Goal: Task Accomplishment & Management: Complete application form

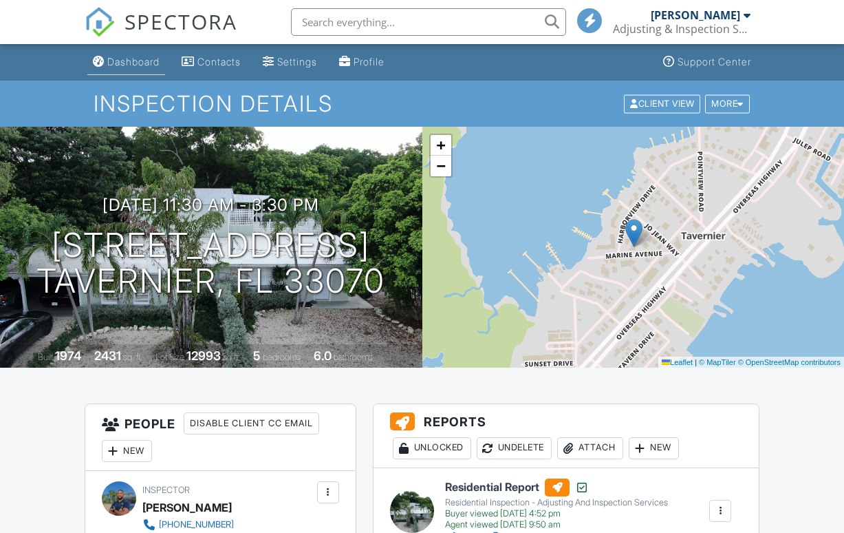
click at [142, 67] on link "Dashboard" at bounding box center [126, 62] width 78 height 25
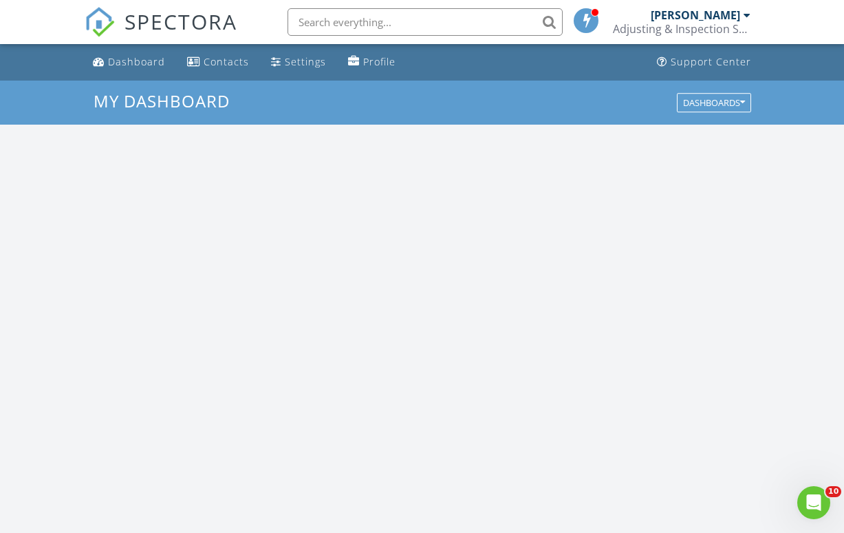
scroll to position [1253, 845]
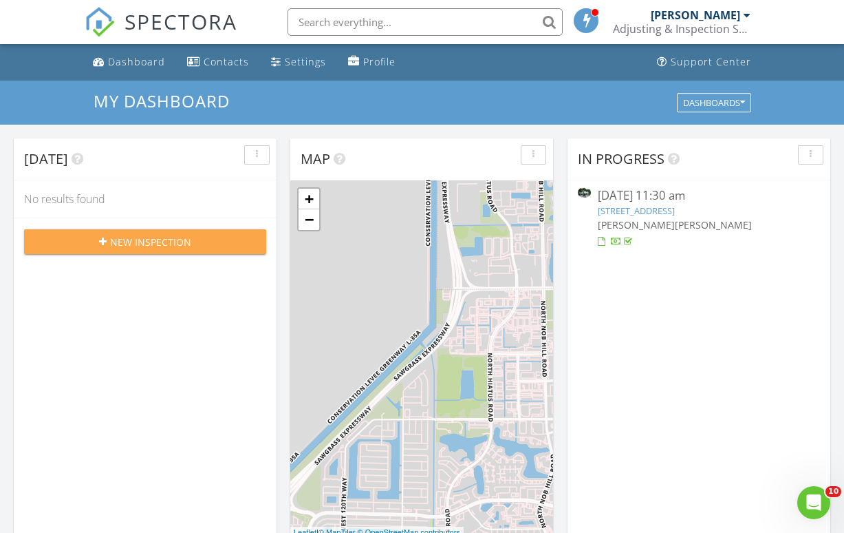
click at [144, 244] on span "New Inspection" at bounding box center [150, 242] width 81 height 14
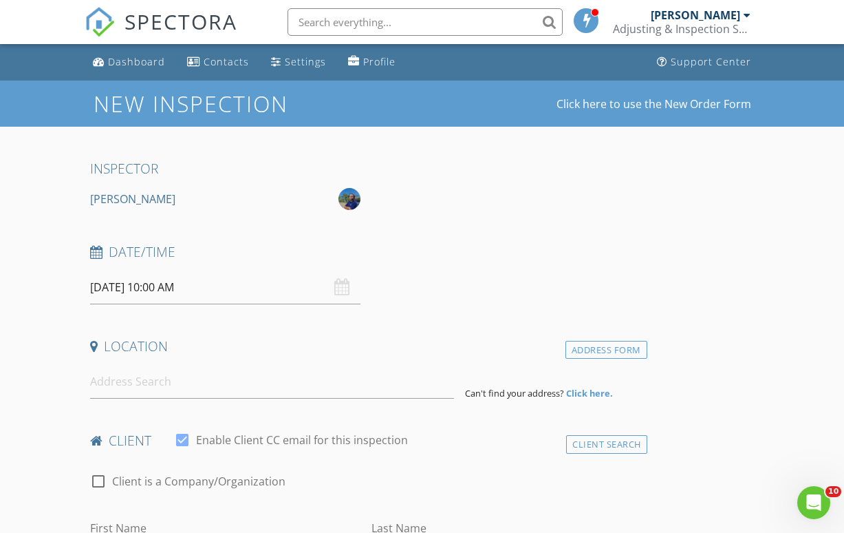
click at [114, 290] on input "08/29/2025 10:00 AM" at bounding box center [225, 287] width 270 height 34
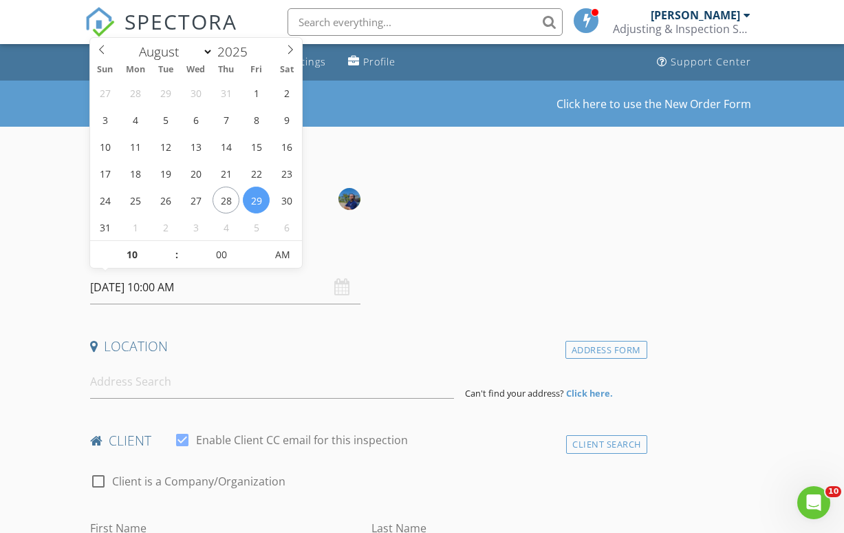
click at [114, 290] on input "08/29/2025 10:00 AM" at bounding box center [225, 287] width 270 height 34
type input "08/28/2025 10:00 AM"
type input "11"
type input "08/28/2025 11:00 AM"
click at [167, 249] on span at bounding box center [170, 248] width 10 height 14
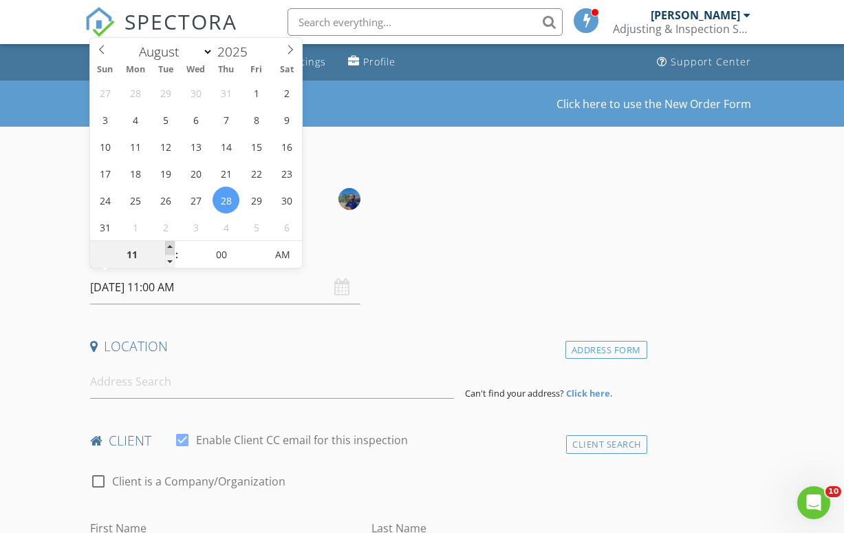
type input "12"
type input "08/28/2025 12:00 PM"
click at [167, 249] on span at bounding box center [170, 248] width 10 height 14
type input "01"
type input "08/28/2025 1:00 PM"
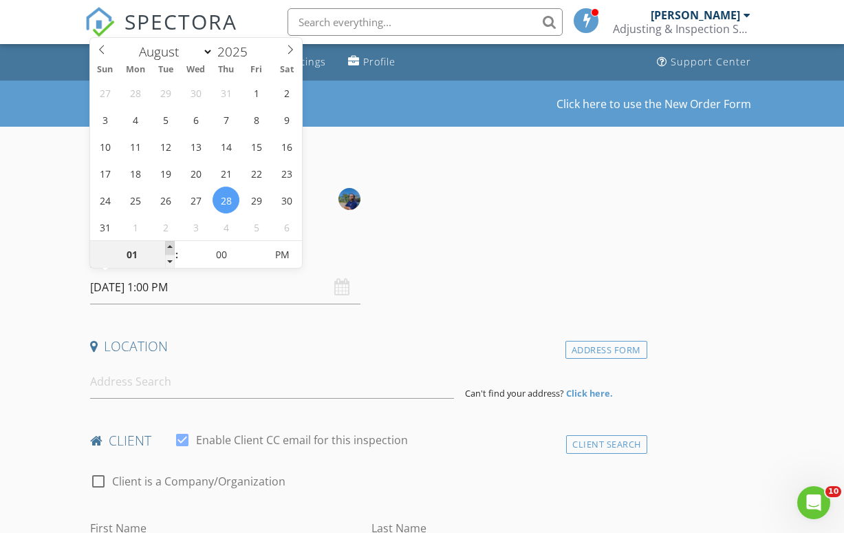
click at [167, 249] on span at bounding box center [170, 248] width 10 height 14
type input "02"
type input "08/28/2025 2:00 PM"
click at [167, 249] on span at bounding box center [170, 248] width 10 height 14
type input "05"
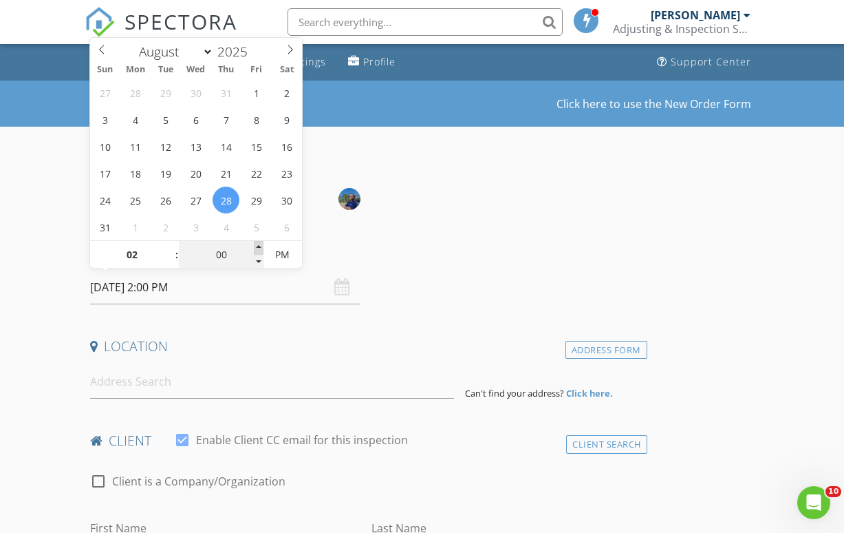
type input "08/28/2025 2:05 PM"
click at [256, 250] on span at bounding box center [259, 248] width 10 height 14
type input "10"
type input "08/28/2025 2:10 PM"
click at [256, 250] on span at bounding box center [259, 248] width 10 height 14
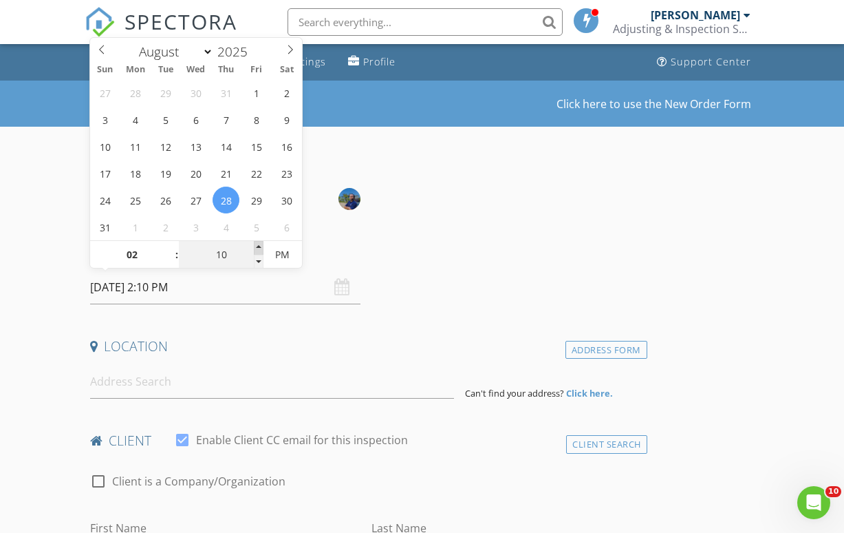
type input "15"
type input "08/28/2025 2:15 PM"
click at [256, 250] on span at bounding box center [259, 248] width 10 height 14
type input "20"
type input "08/28/2025 2:20 PM"
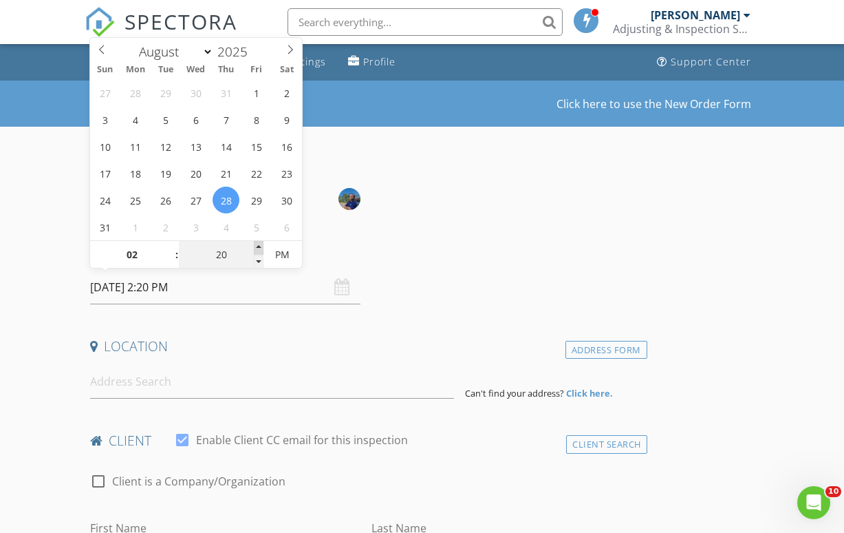
click at [256, 250] on span at bounding box center [259, 248] width 10 height 14
type input "25"
type input "08/28/2025 2:25 PM"
click at [256, 250] on span at bounding box center [259, 248] width 10 height 14
type input "30"
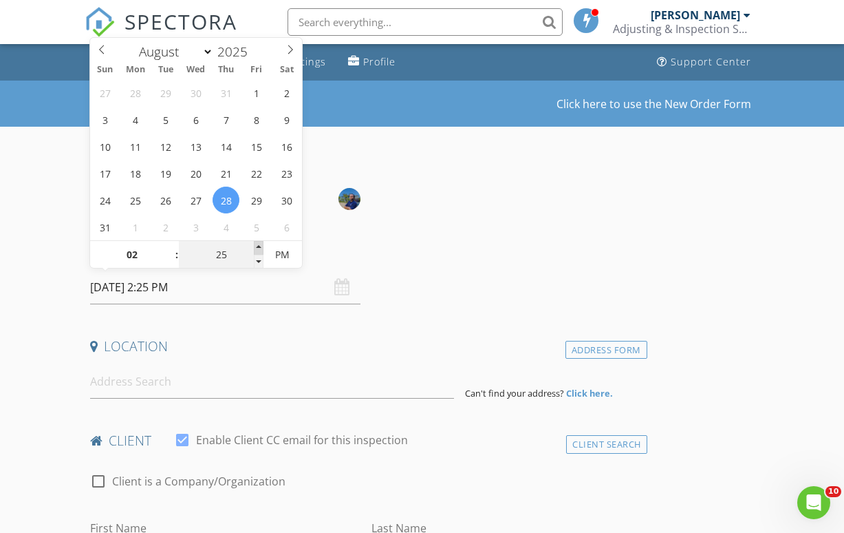
type input "[DATE] 2:30 PM"
click at [256, 250] on span at bounding box center [259, 248] width 10 height 14
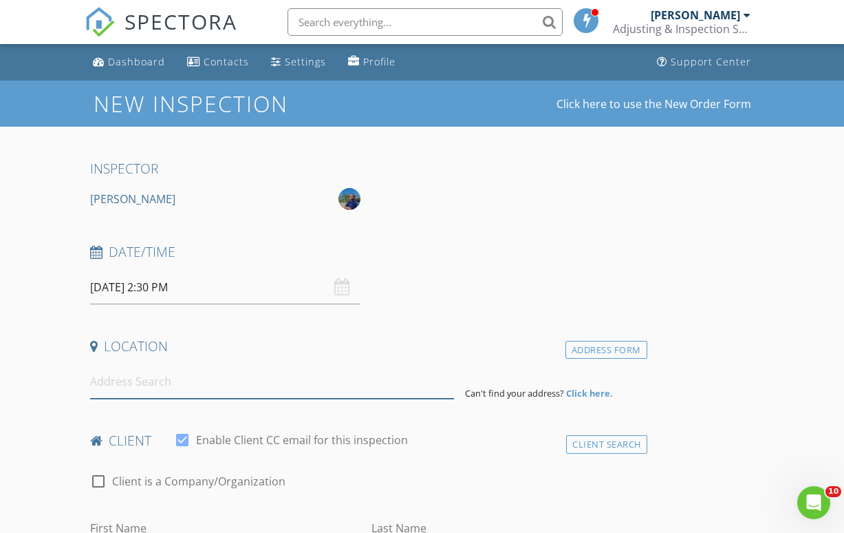
click at [149, 373] on input at bounding box center [272, 382] width 364 height 34
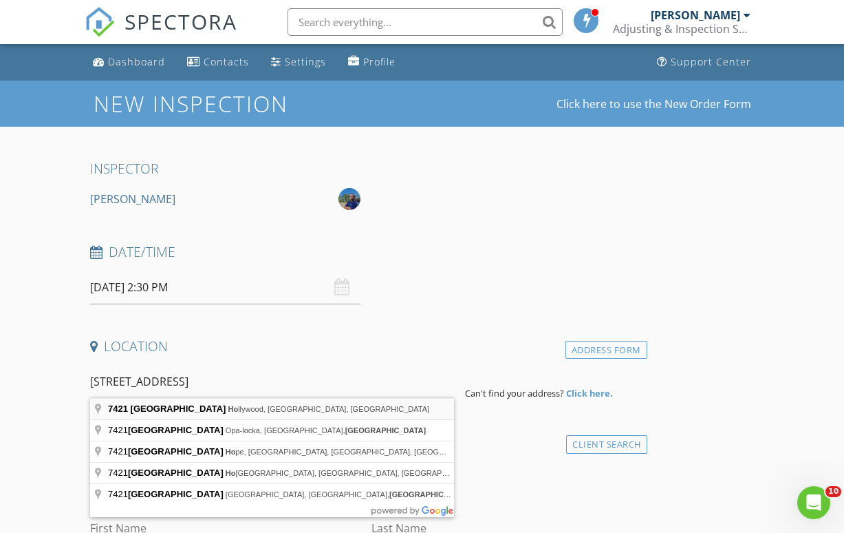
type input "7421 Hope Street, Hollywood, FL, USA"
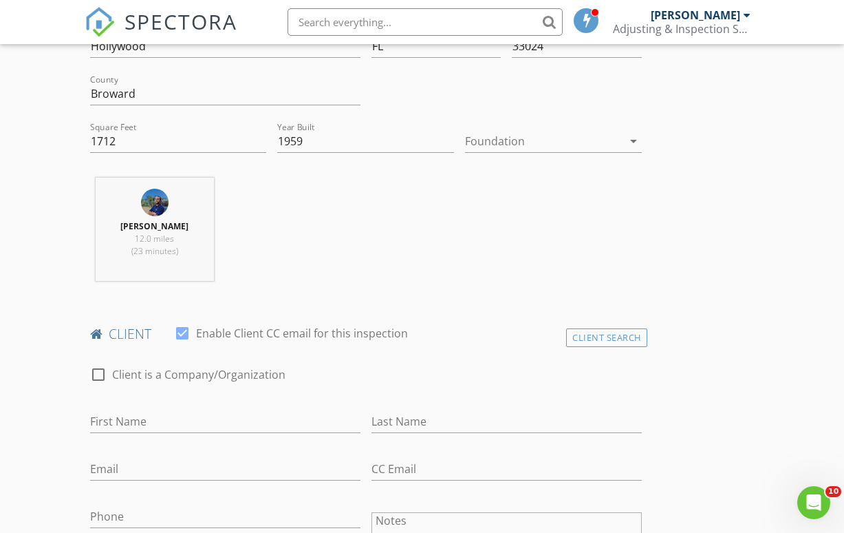
scroll to position [389, 0]
type input "[PERSON_NAME]"
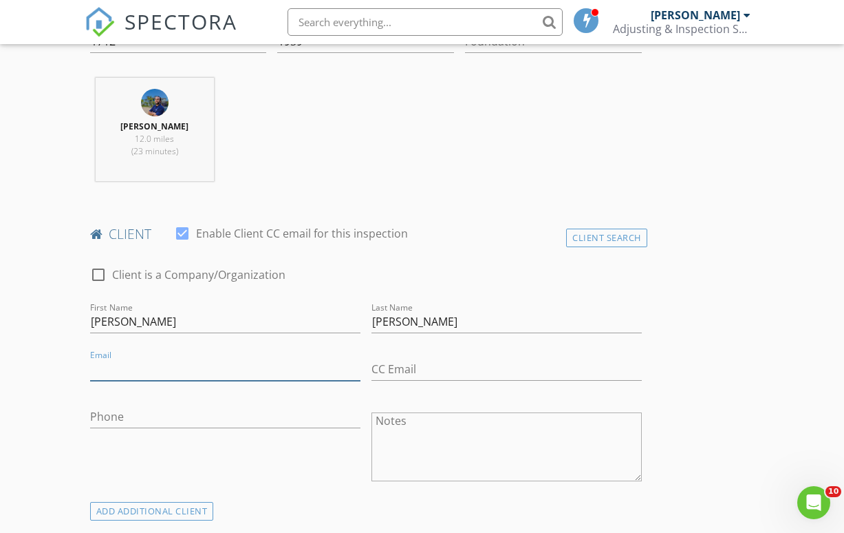
scroll to position [494, 0]
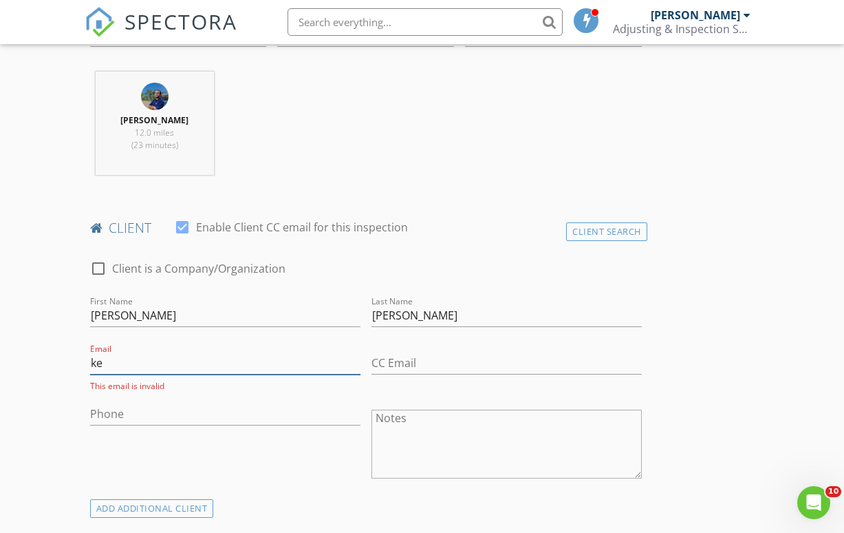
type input "k"
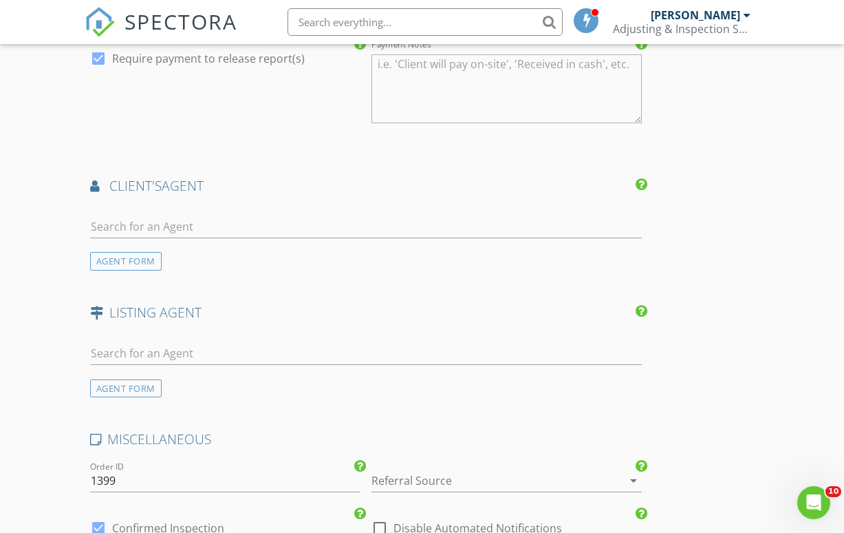
scroll to position [1414, 0]
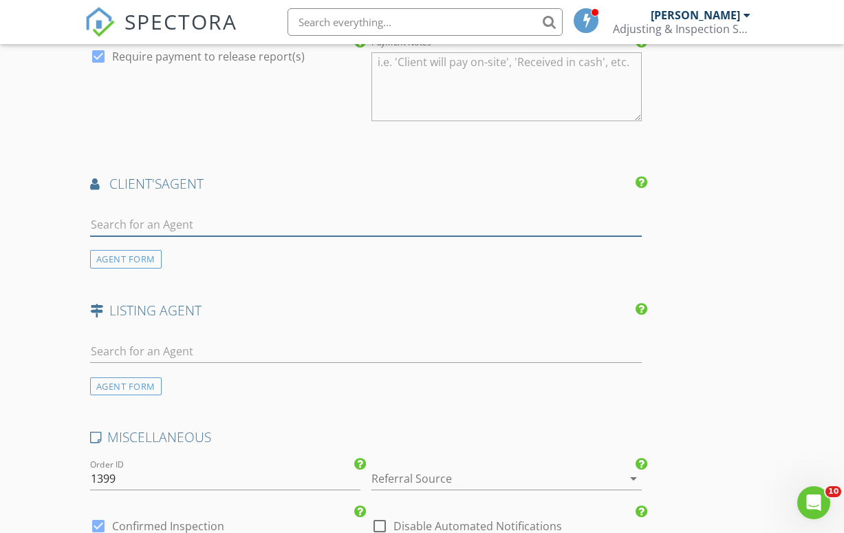
click at [171, 217] on input "text" at bounding box center [366, 224] width 552 height 23
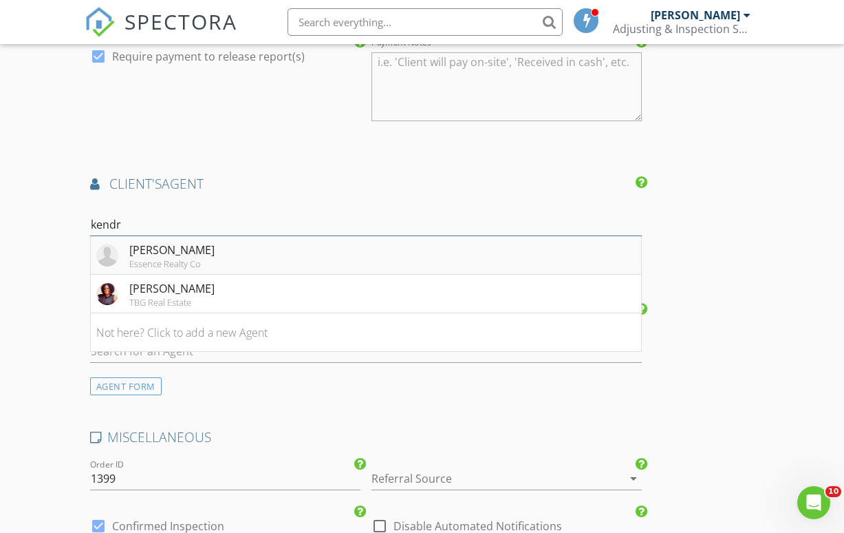
type input "kendr"
click at [222, 251] on li "Kendra Mullen Essence Realty Co" at bounding box center [366, 255] width 551 height 39
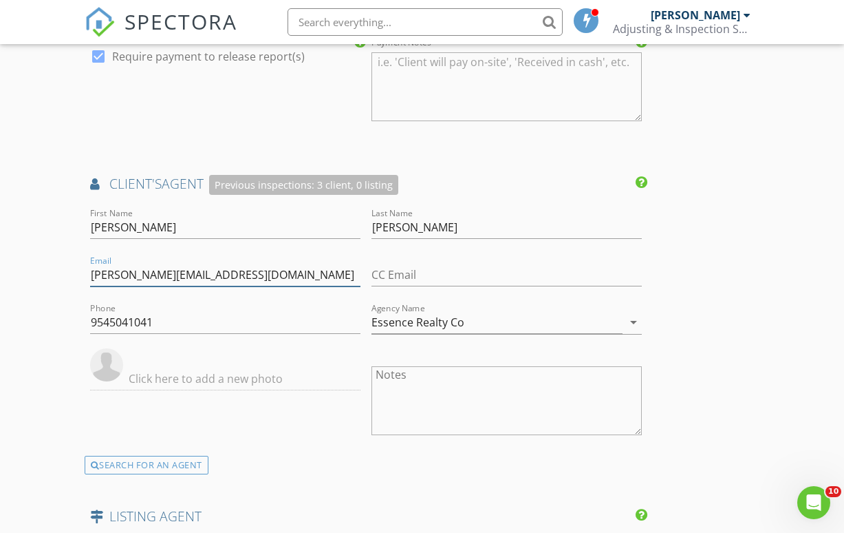
drag, startPoint x: 272, startPoint y: 276, endPoint x: 91, endPoint y: 268, distance: 181.2
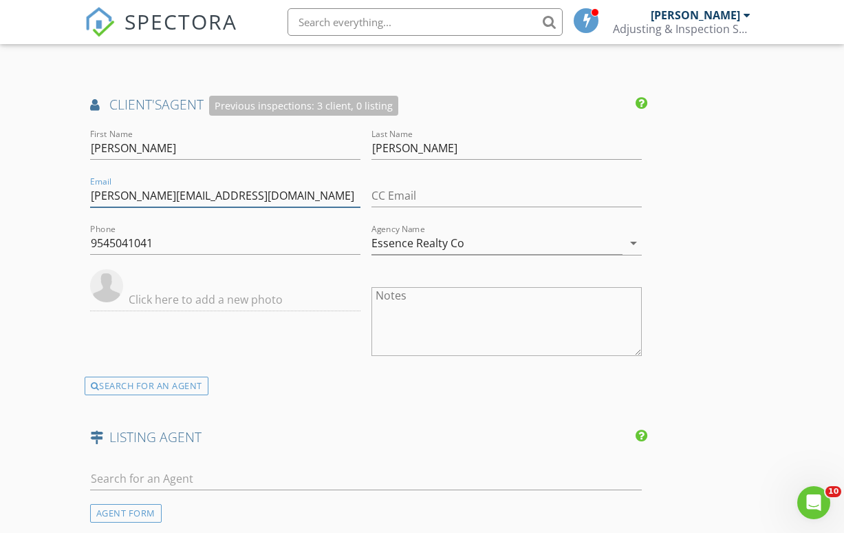
scroll to position [1451, 0]
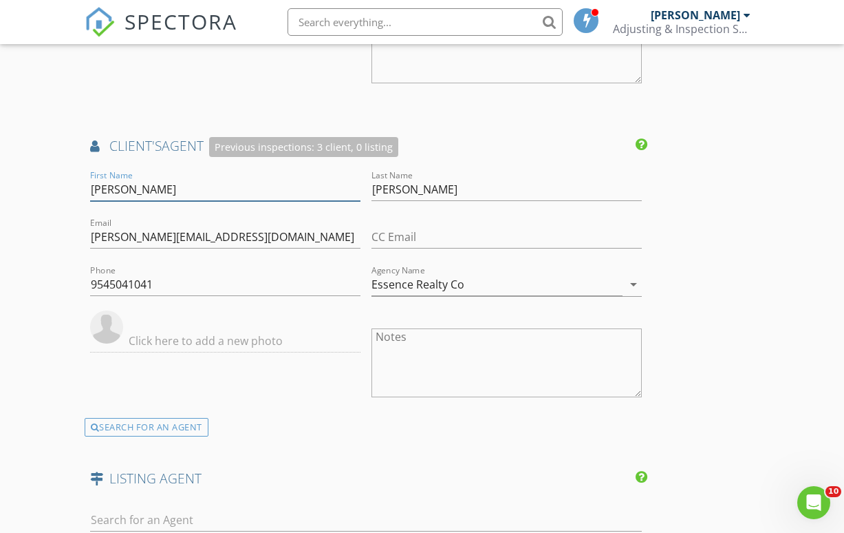
drag, startPoint x: 224, startPoint y: 182, endPoint x: 43, endPoint y: 186, distance: 181.0
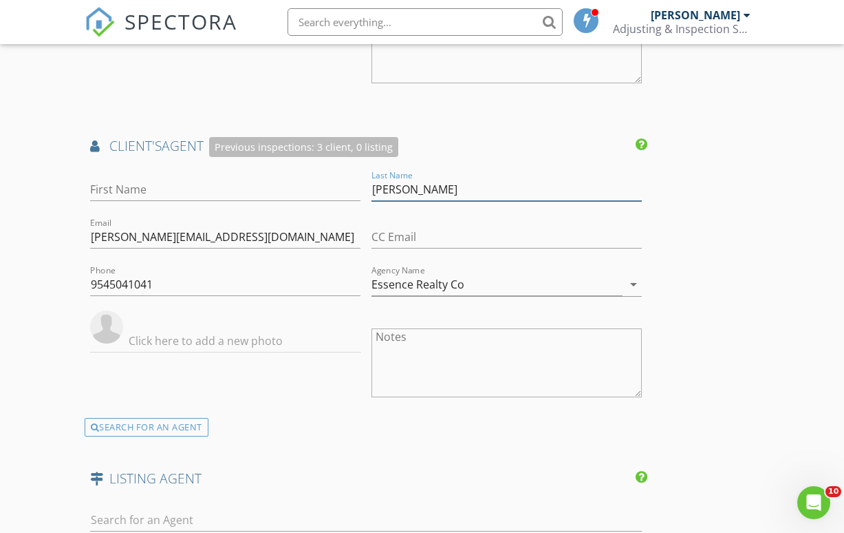
drag, startPoint x: 455, startPoint y: 182, endPoint x: 203, endPoint y: 193, distance: 252.1
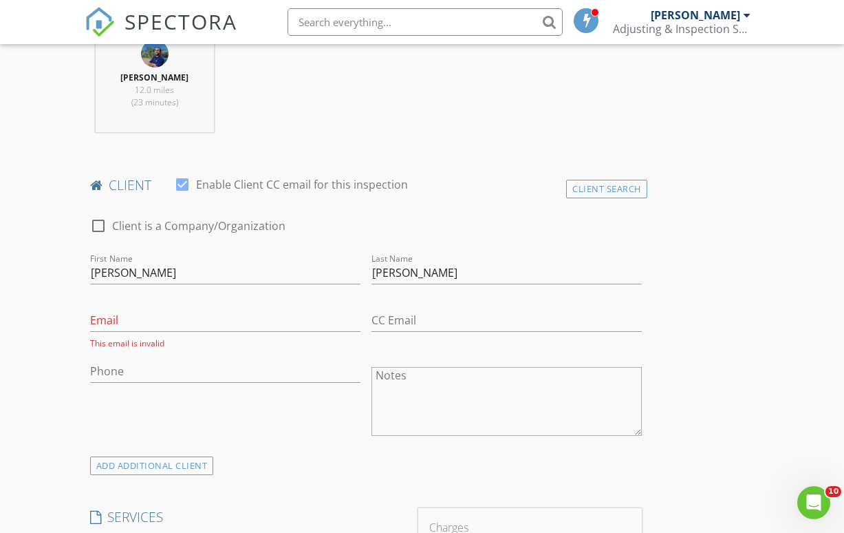
scroll to position [533, 0]
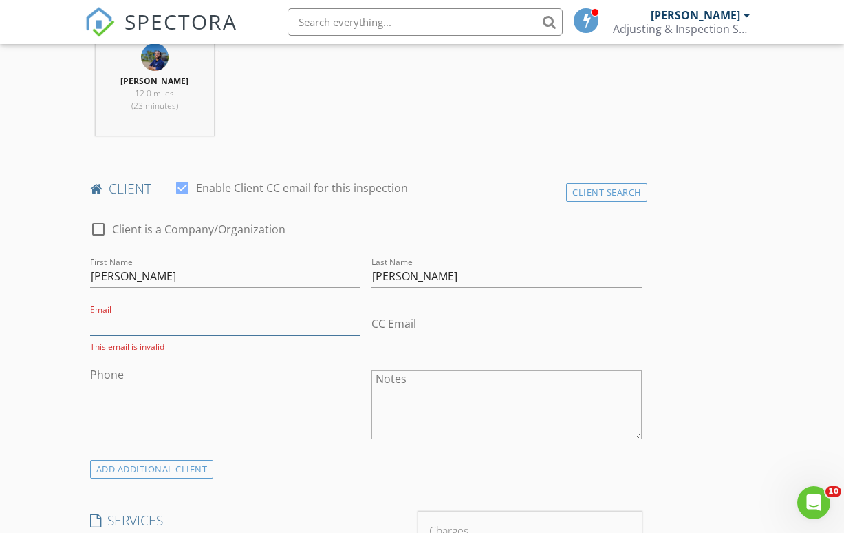
click at [116, 323] on input "Email" at bounding box center [225, 323] width 270 height 23
paste input "[PERSON_NAME][EMAIL_ADDRESS][DOMAIN_NAME]"
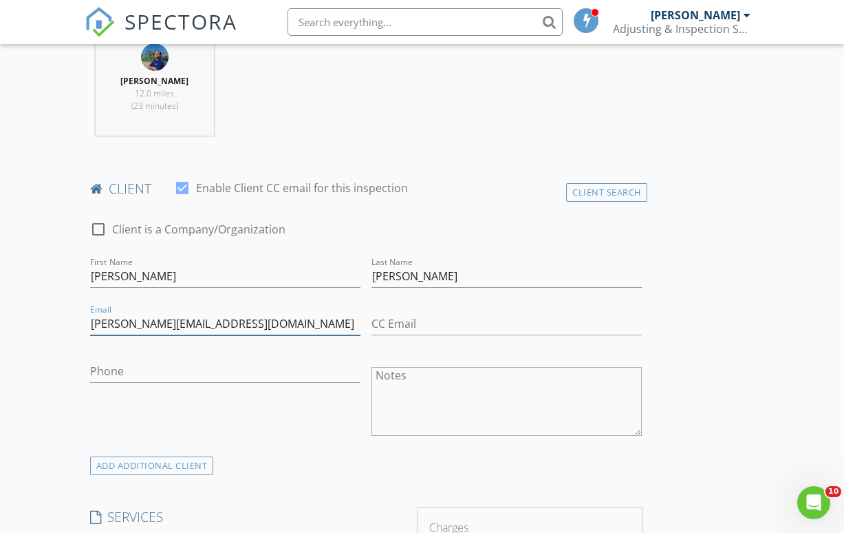
type input "[PERSON_NAME][EMAIL_ADDRESS][DOMAIN_NAME]"
type input "[PHONE_NUMBER]"
click at [277, 401] on div "Phone 954-504-1041" at bounding box center [225, 402] width 281 height 107
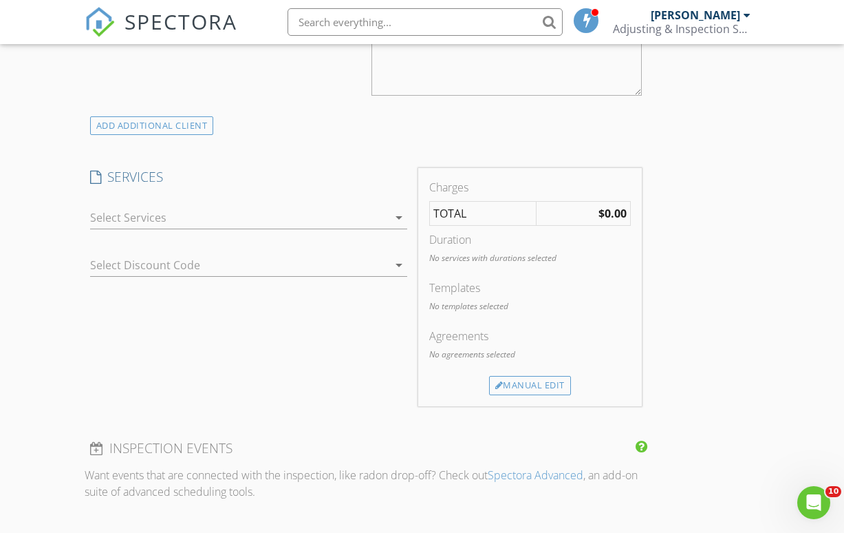
scroll to position [875, 0]
click at [400, 216] on icon "arrow_drop_down" at bounding box center [399, 216] width 17 height 17
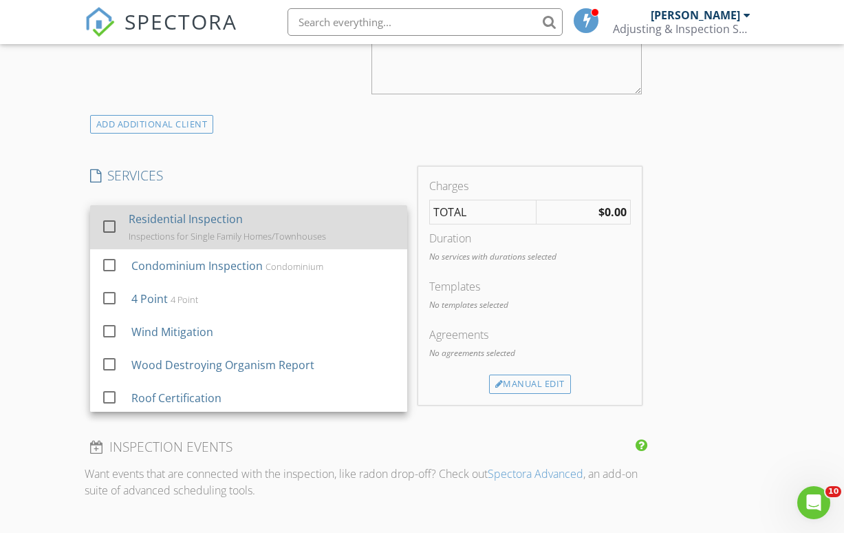
click at [292, 233] on div "Inspections for Single Family Homes/Townhouses" at bounding box center [228, 236] width 198 height 11
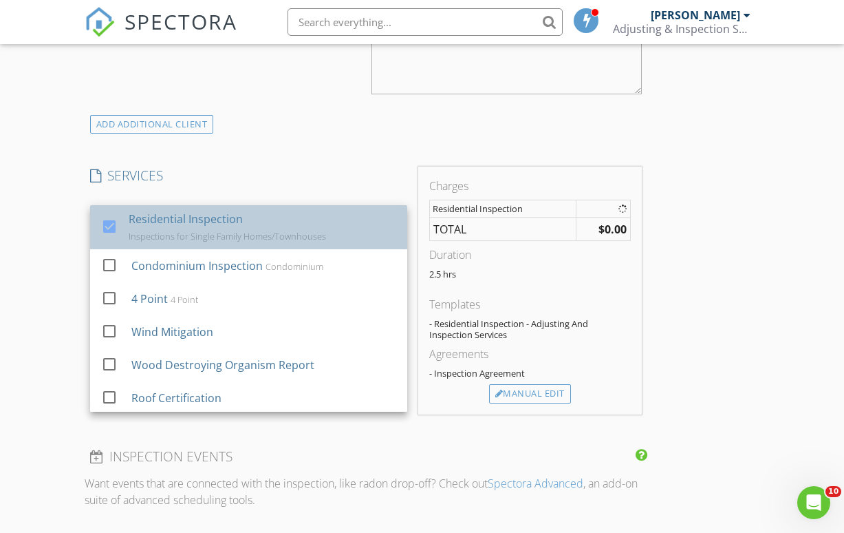
checkbox input "false"
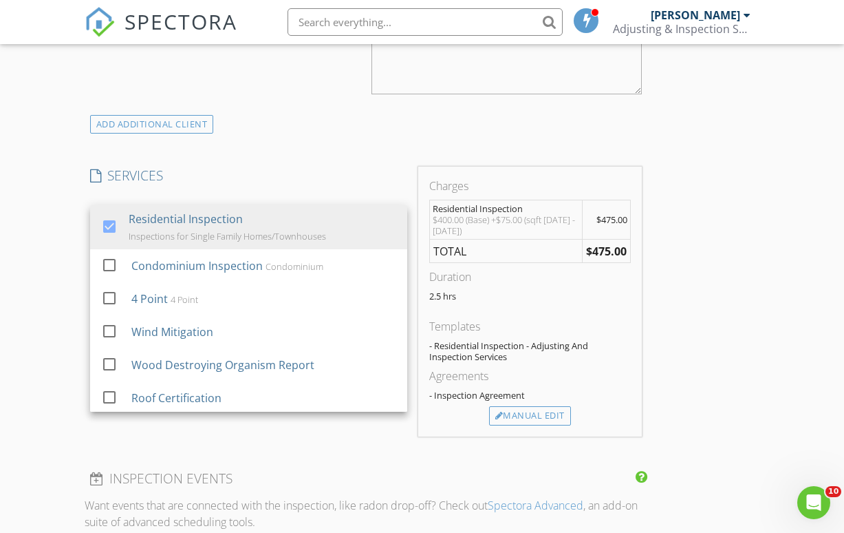
click at [334, 451] on div "INSPECTOR Michael Chisholm Date/Time 08/28/2025 2:30 PM Location Address Search…" at bounding box center [366, 479] width 563 height 2389
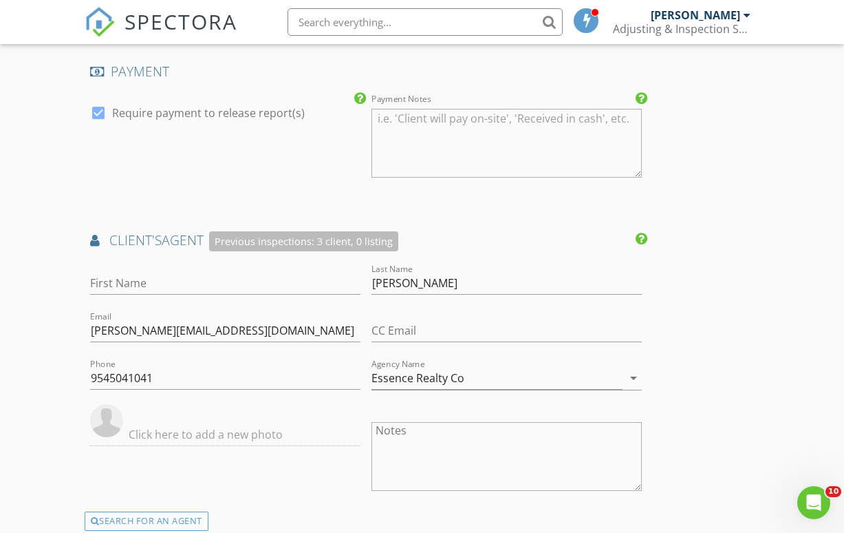
scroll to position [1403, 0]
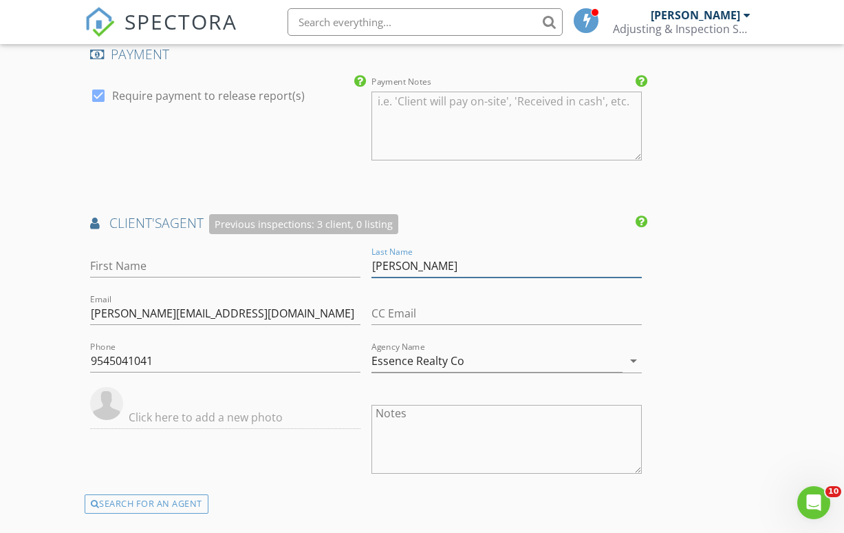
drag, startPoint x: 412, startPoint y: 263, endPoint x: 264, endPoint y: 263, distance: 148.0
click at [265, 263] on div "First Name Last Name Mullen Email kendra@kendrajmullen.com CC Email Phone 95450…" at bounding box center [366, 369] width 563 height 251
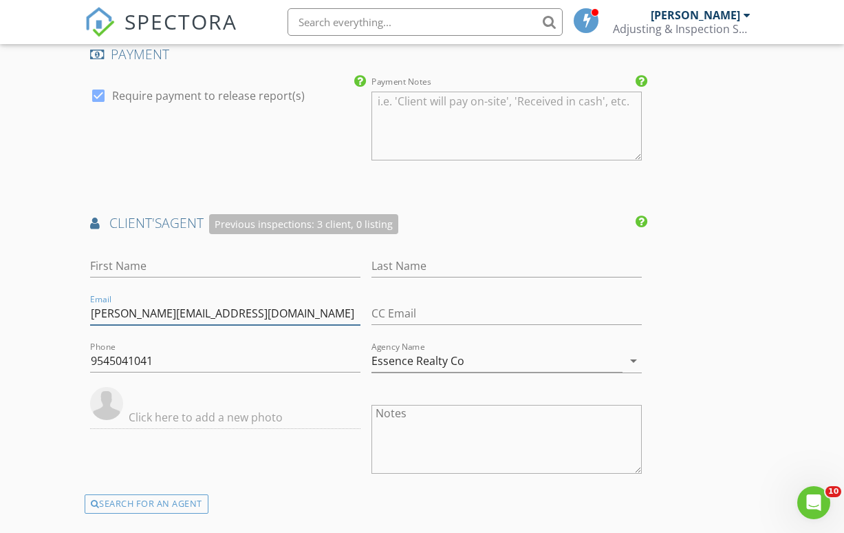
click at [216, 319] on input "[PERSON_NAME][EMAIL_ADDRESS][DOMAIN_NAME]" at bounding box center [225, 313] width 270 height 23
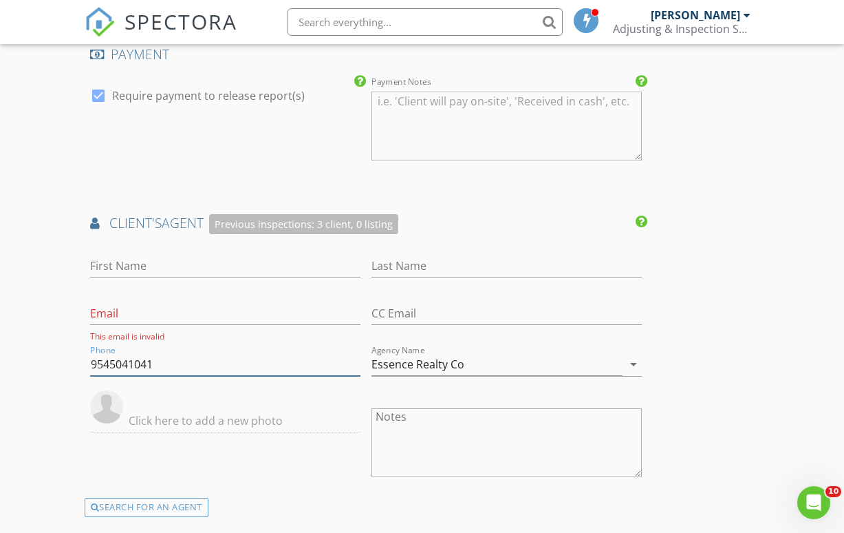
click at [160, 356] on input "9545041041" at bounding box center [225, 364] width 270 height 23
click at [476, 361] on input "Essence Realty Co" at bounding box center [497, 364] width 251 height 23
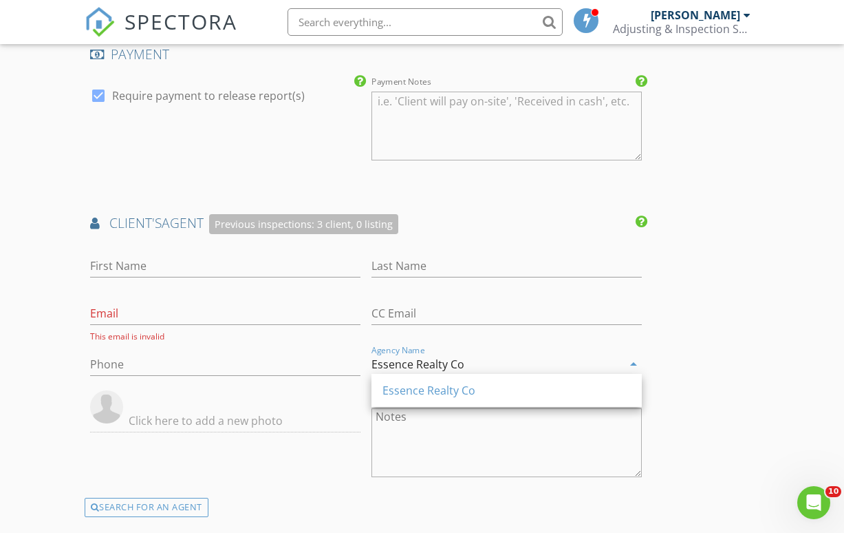
click at [476, 361] on input "Essence Realty Co" at bounding box center [497, 364] width 251 height 23
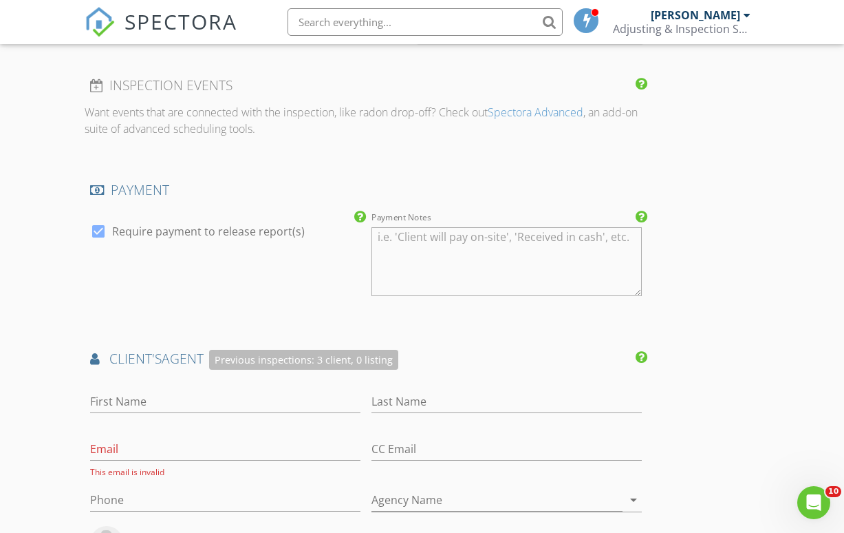
scroll to position [1267, 0]
click at [125, 300] on div "check_box Require payment to release report(s)" at bounding box center [225, 263] width 281 height 107
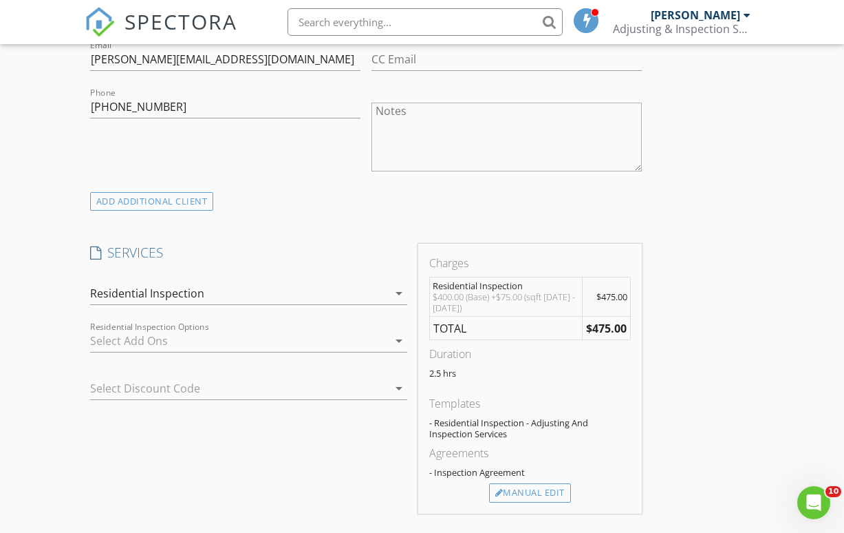
scroll to position [797, 0]
click at [549, 498] on div "Manual Edit" at bounding box center [530, 493] width 82 height 19
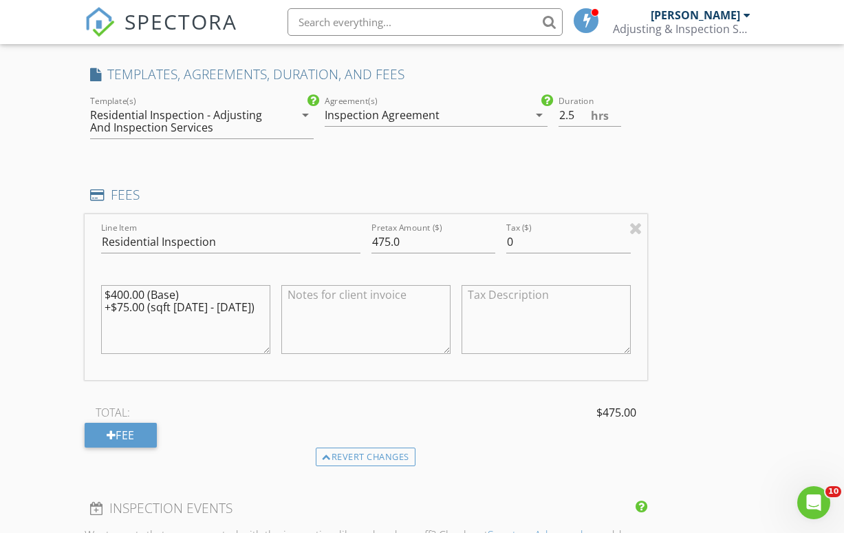
scroll to position [975, 0]
click at [389, 237] on input "475.0" at bounding box center [434, 242] width 124 height 23
type input "475.0"
click at [153, 423] on div "Fee" at bounding box center [121, 435] width 72 height 25
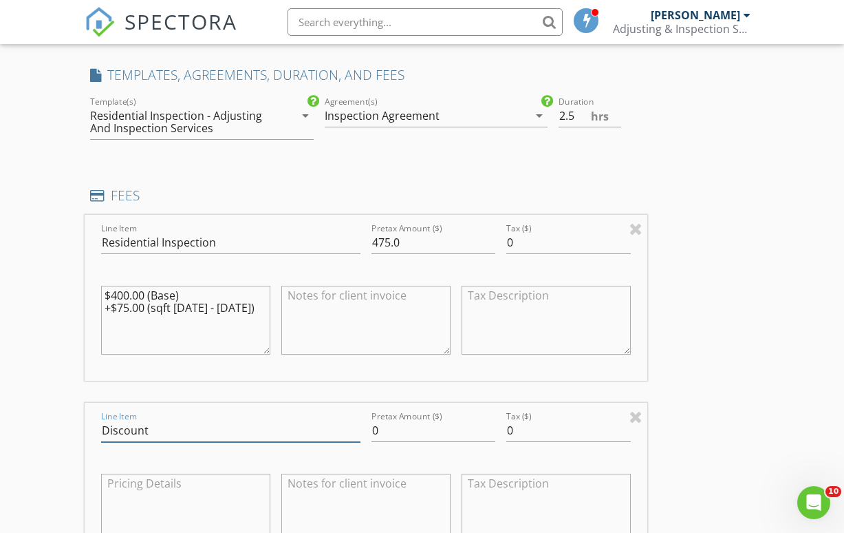
type input "Discount"
click at [388, 431] on input "0" at bounding box center [434, 430] width 124 height 23
type input "0"
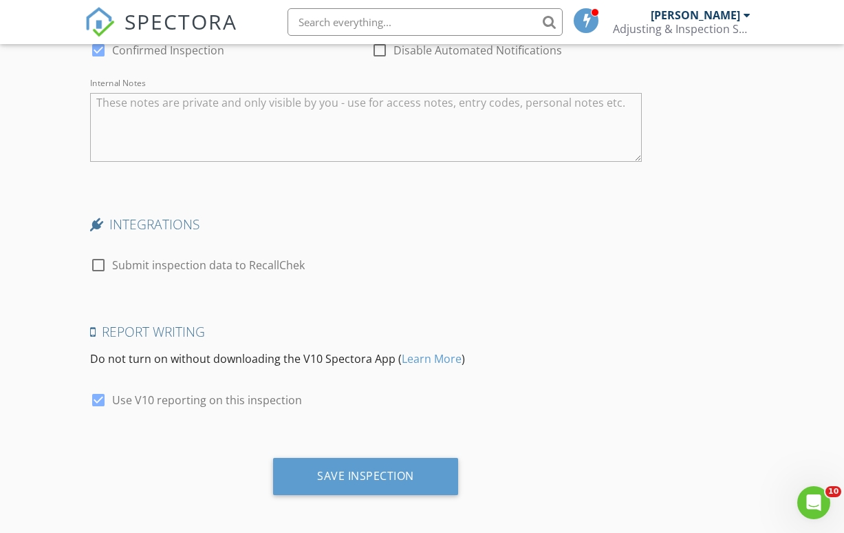
scroll to position [2444, 0]
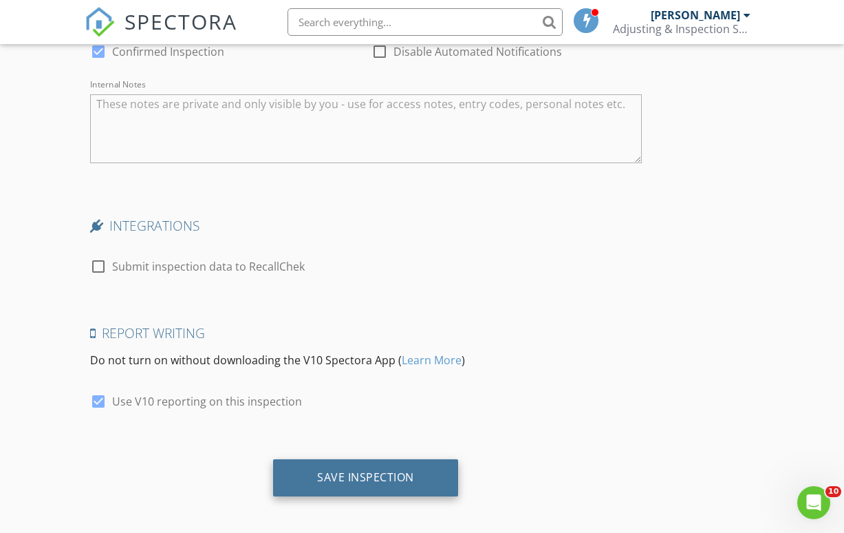
type input "-75.00"
click at [355, 484] on div "Save Inspection" at bounding box center [365, 477] width 185 height 37
